Goal: Information Seeking & Learning: Learn about a topic

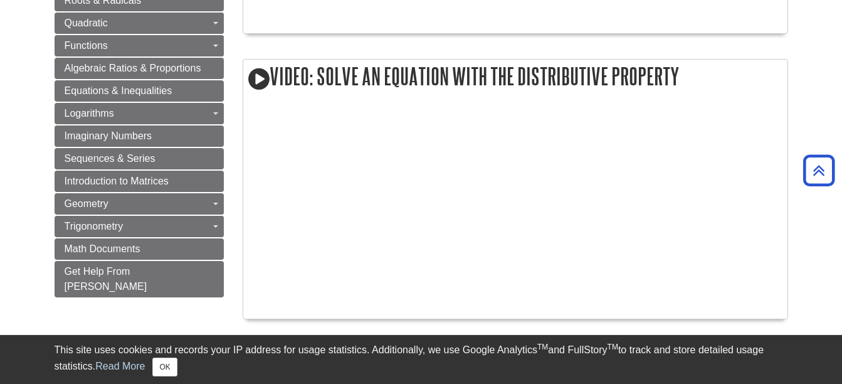
scroll to position [967, 0]
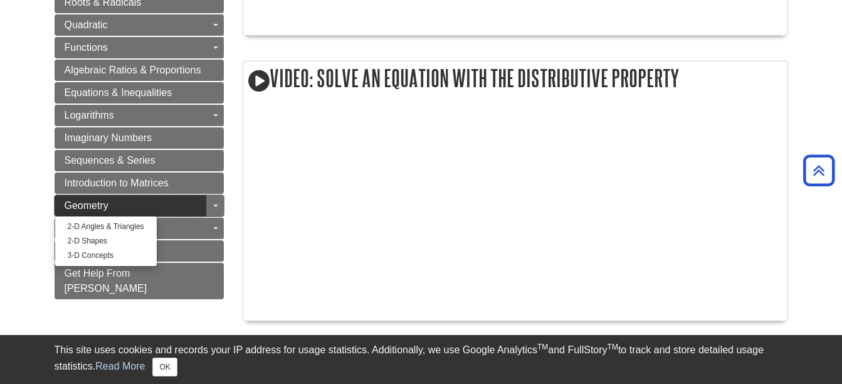
click at [178, 206] on link "Geometry" at bounding box center [139, 205] width 169 height 21
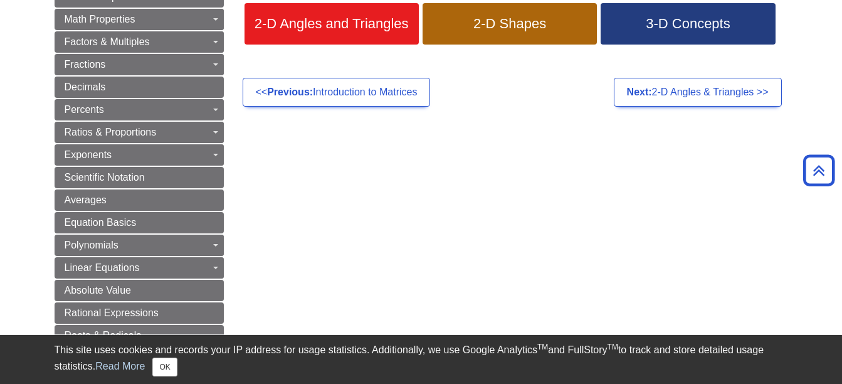
scroll to position [211, 0]
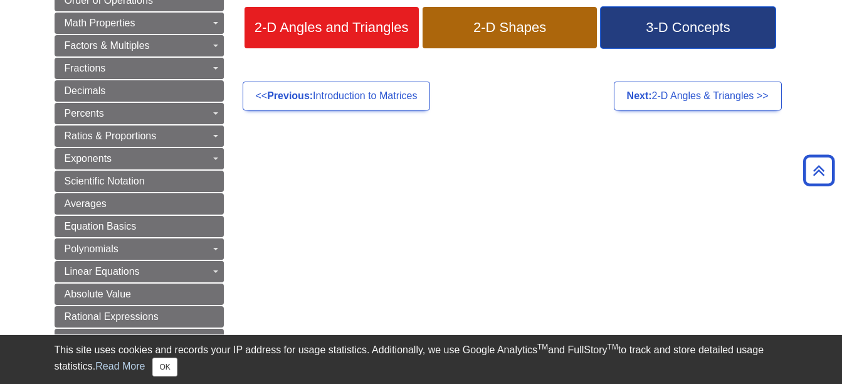
click at [690, 28] on span "3-D Concepts" at bounding box center [687, 27] width 155 height 16
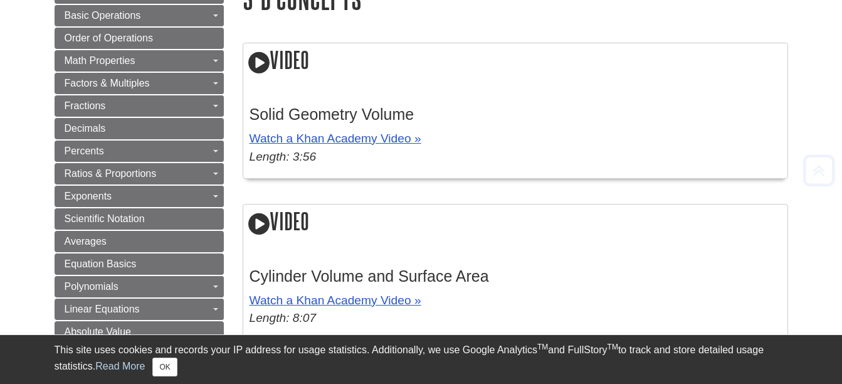
scroll to position [174, 0]
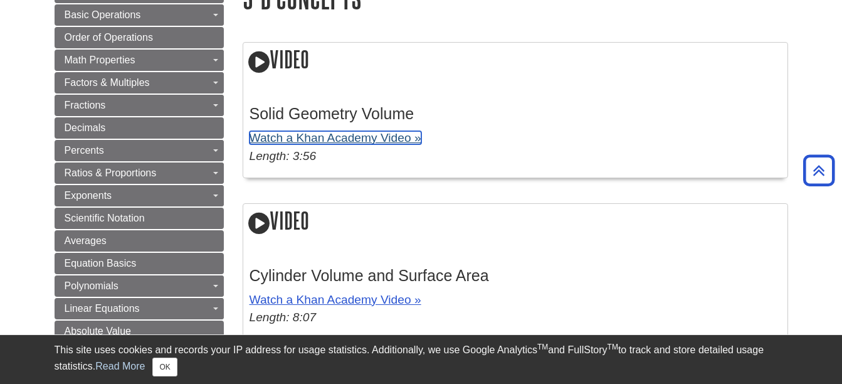
click at [394, 140] on link "Watch a Khan Academy Video »" at bounding box center [336, 137] width 172 height 13
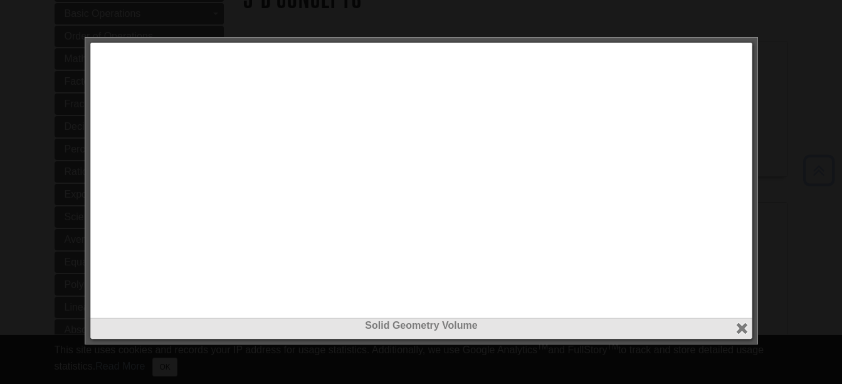
scroll to position [176, 0]
